Goal: Task Accomplishment & Management: Manage account settings

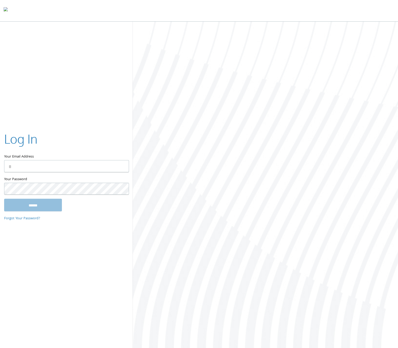
type input "**********"
click at [43, 202] on input "******" at bounding box center [33, 205] width 58 height 12
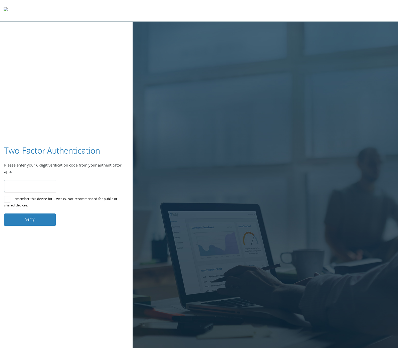
click at [39, 188] on input "number" at bounding box center [30, 186] width 52 height 12
type input "******"
